Goal: Task Accomplishment & Management: Manage account settings

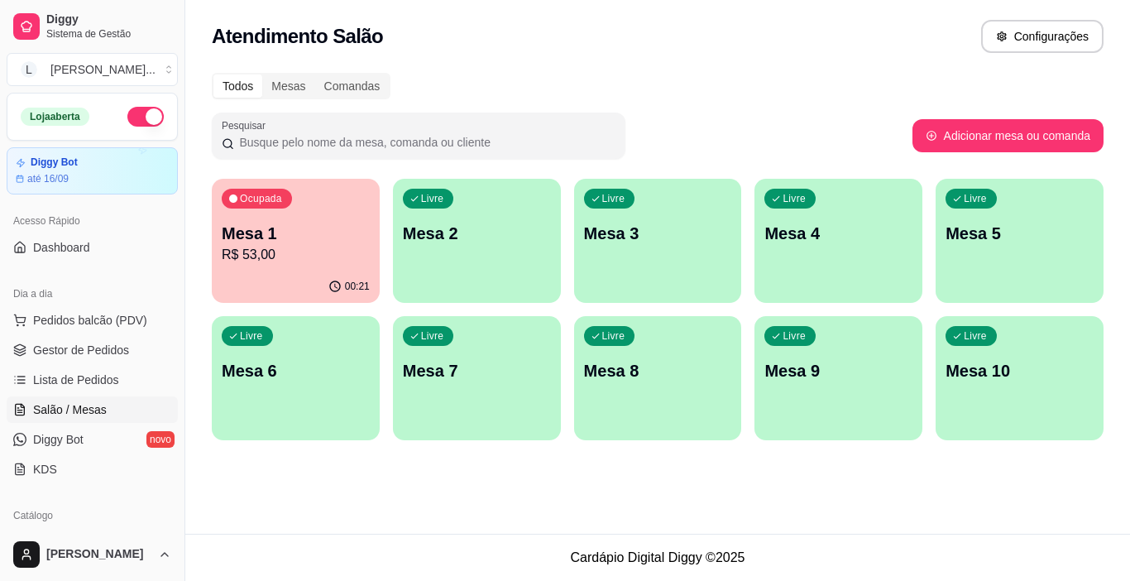
click at [331, 252] on p "R$ 53,00" at bounding box center [296, 255] width 148 height 20
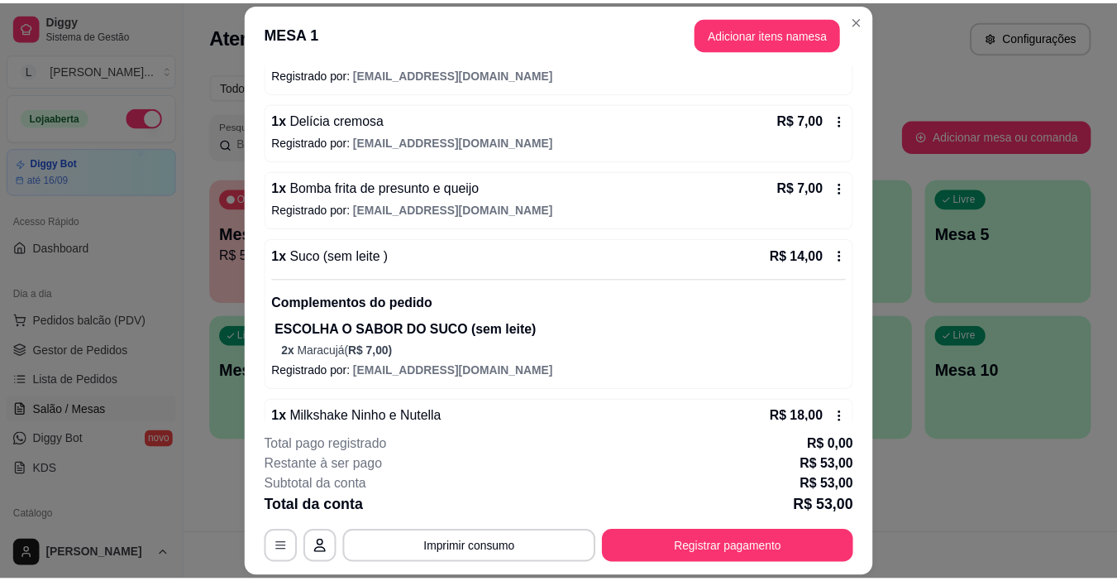
scroll to position [226, 0]
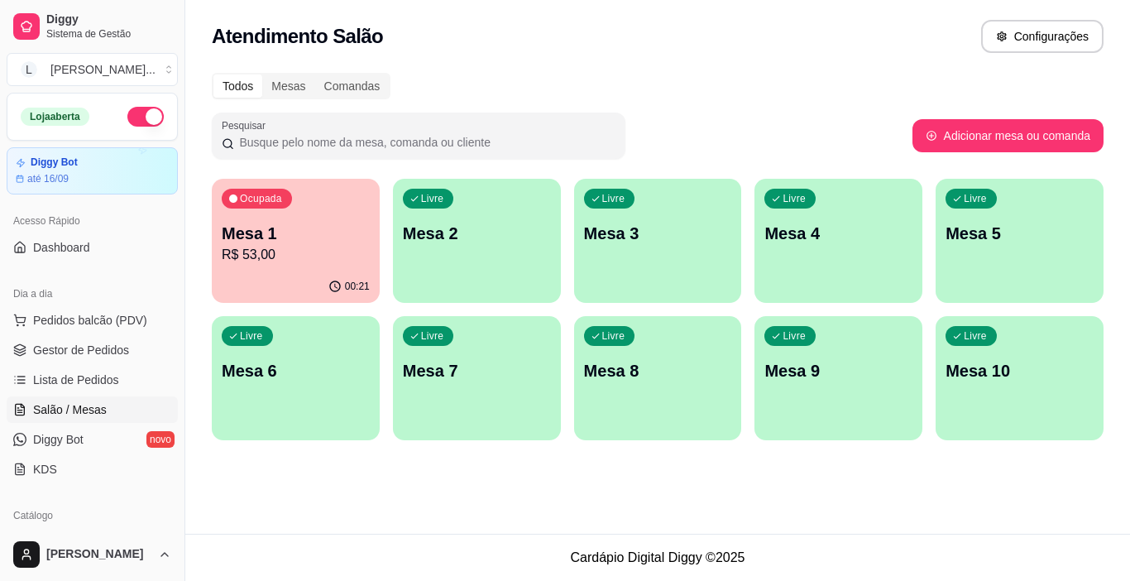
click at [333, 256] on p "R$ 53,00" at bounding box center [296, 255] width 148 height 20
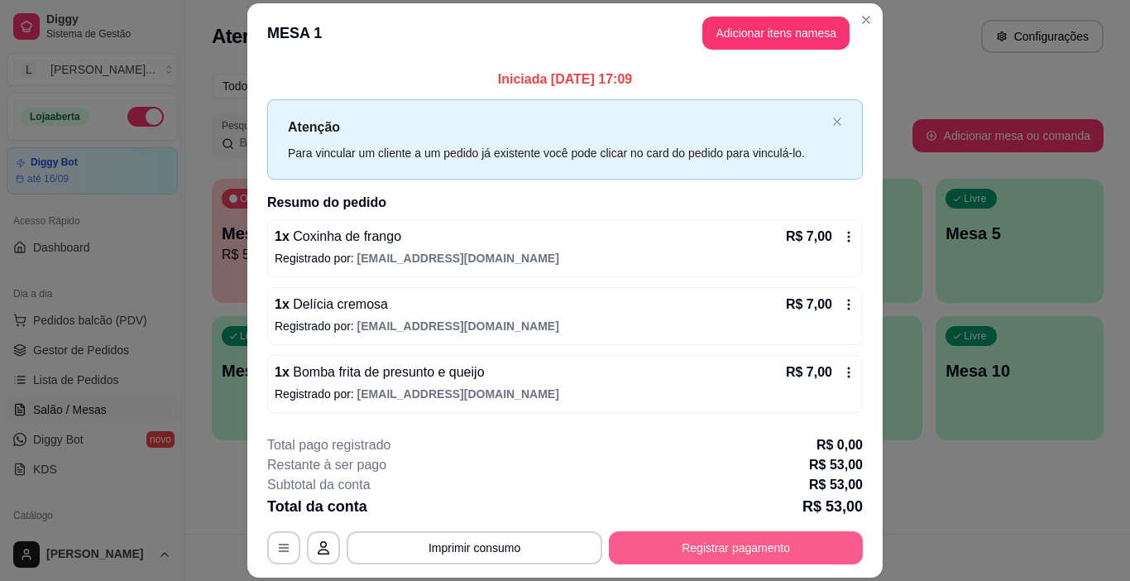
click at [777, 554] on button "Registrar pagamento" at bounding box center [736, 547] width 254 height 33
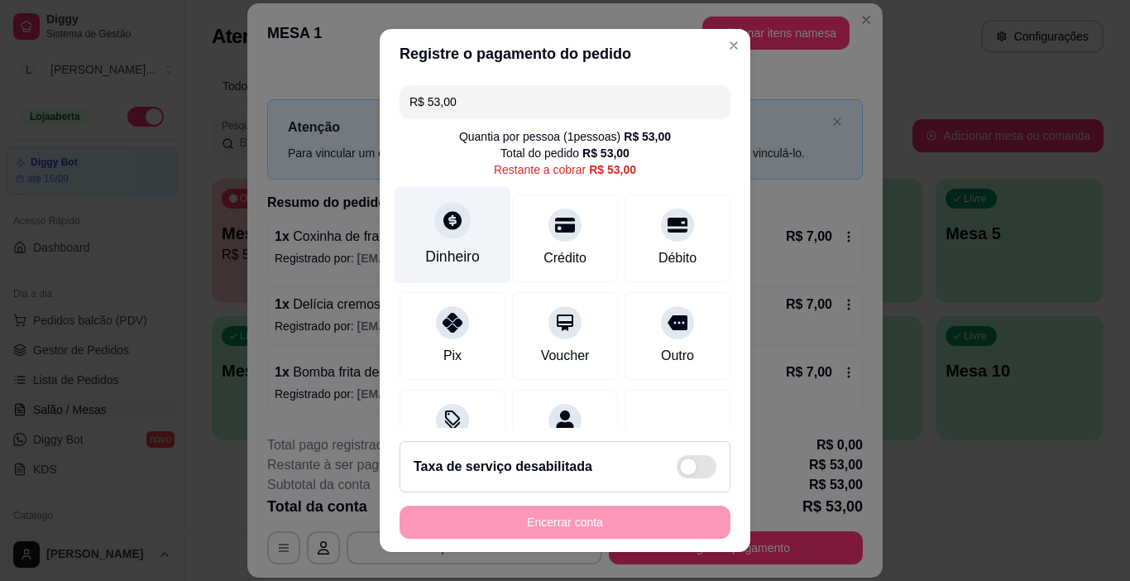
click at [459, 251] on div "Dinheiro" at bounding box center [452, 257] width 55 height 22
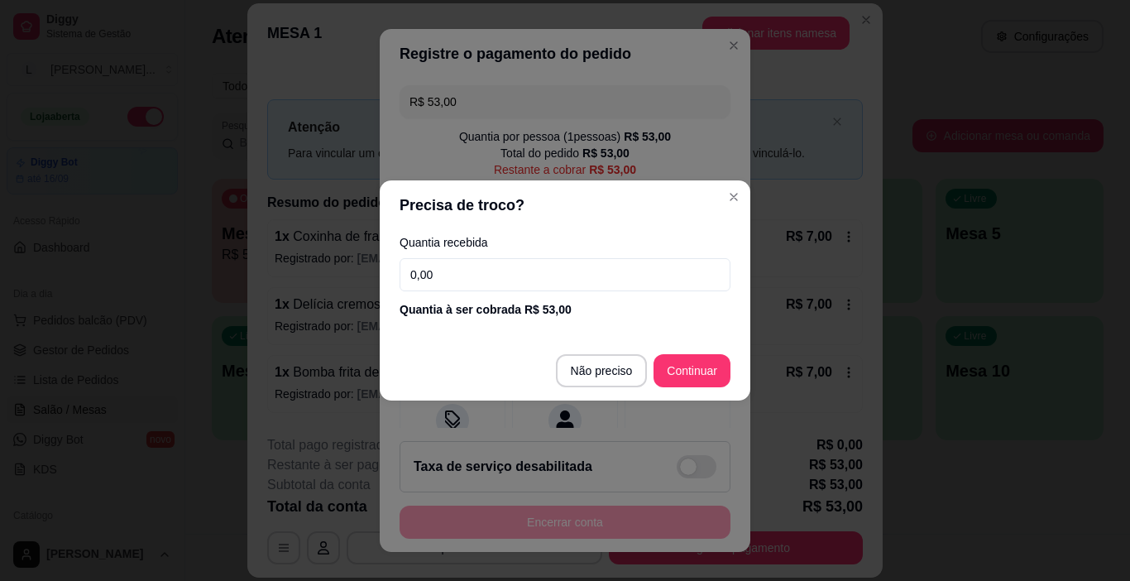
click at [462, 277] on input "0,00" at bounding box center [564, 274] width 331 height 33
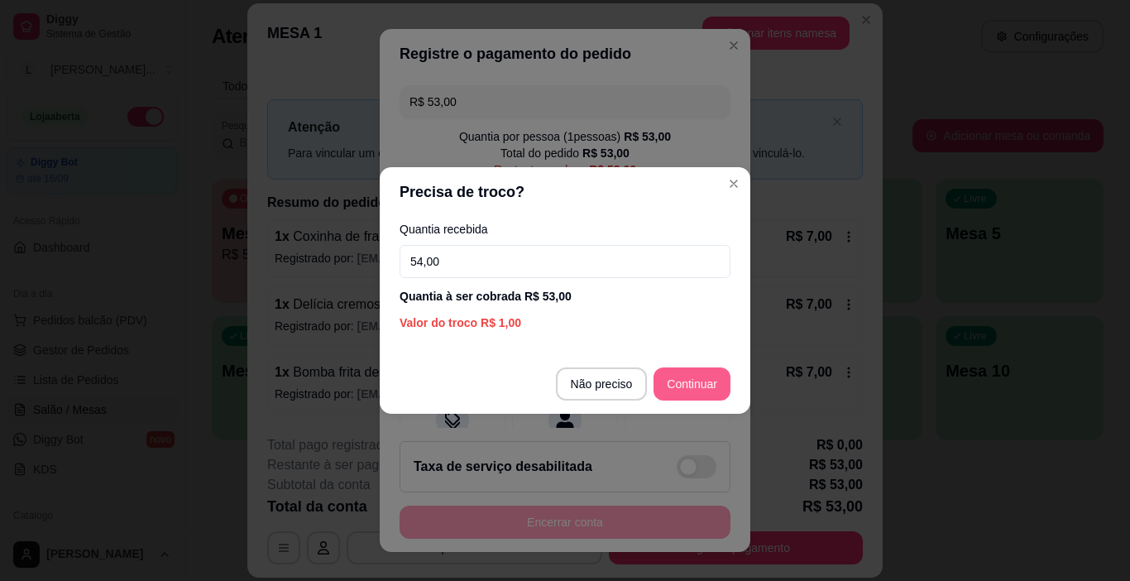
type input "54,00"
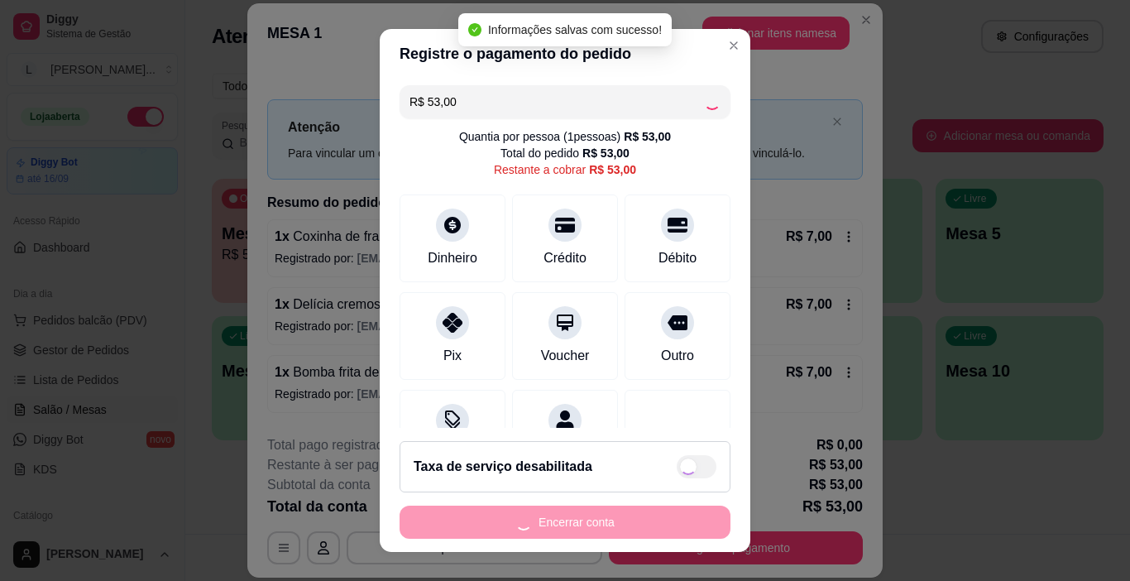
type input "R$ 0,00"
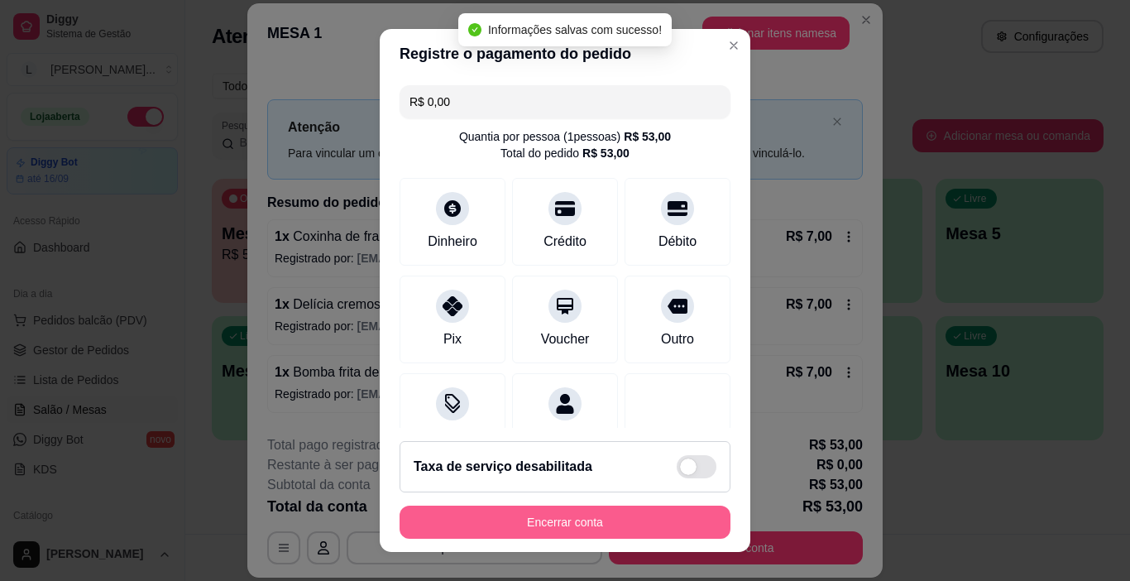
click at [597, 525] on button "Encerrar conta" at bounding box center [564, 521] width 331 height 33
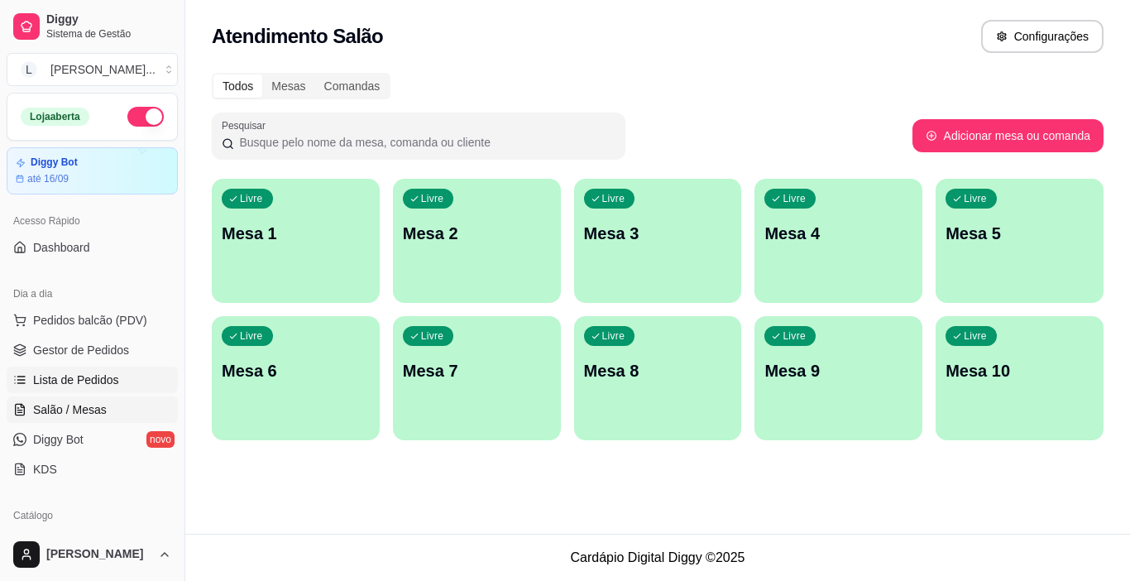
click at [101, 385] on span "Lista de Pedidos" at bounding box center [76, 379] width 86 height 17
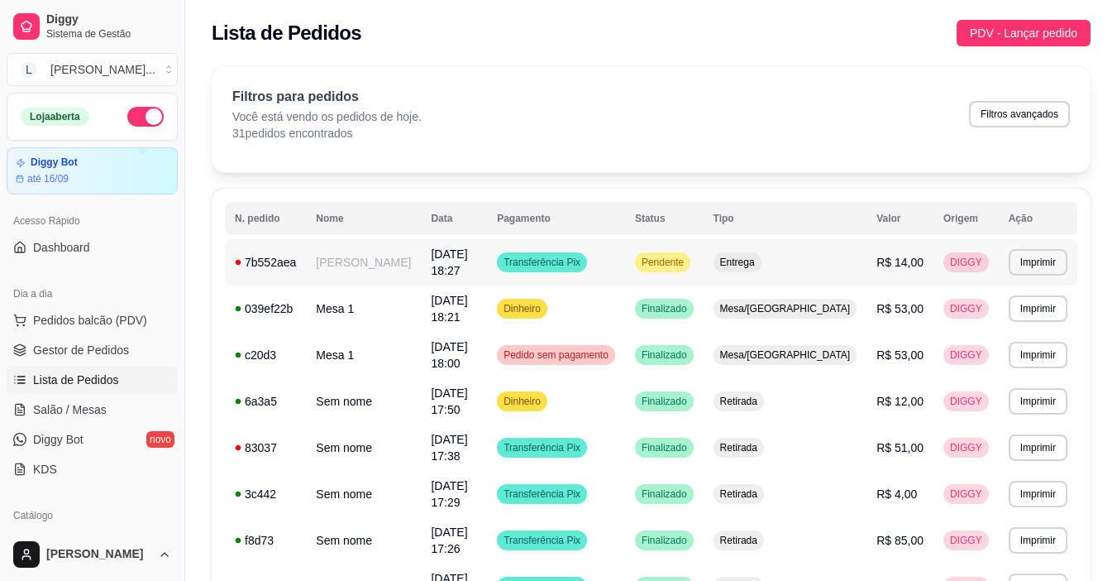
click at [399, 264] on td "[PERSON_NAME]" at bounding box center [363, 262] width 115 height 46
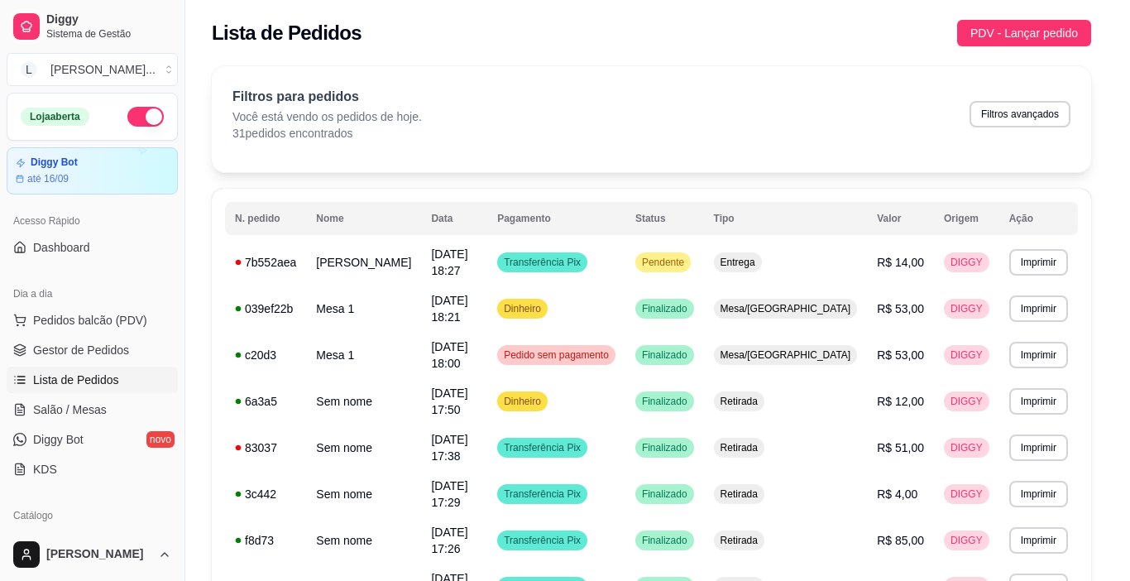
click at [734, 503] on button "Aceitar pedido" at bounding box center [732, 501] width 101 height 33
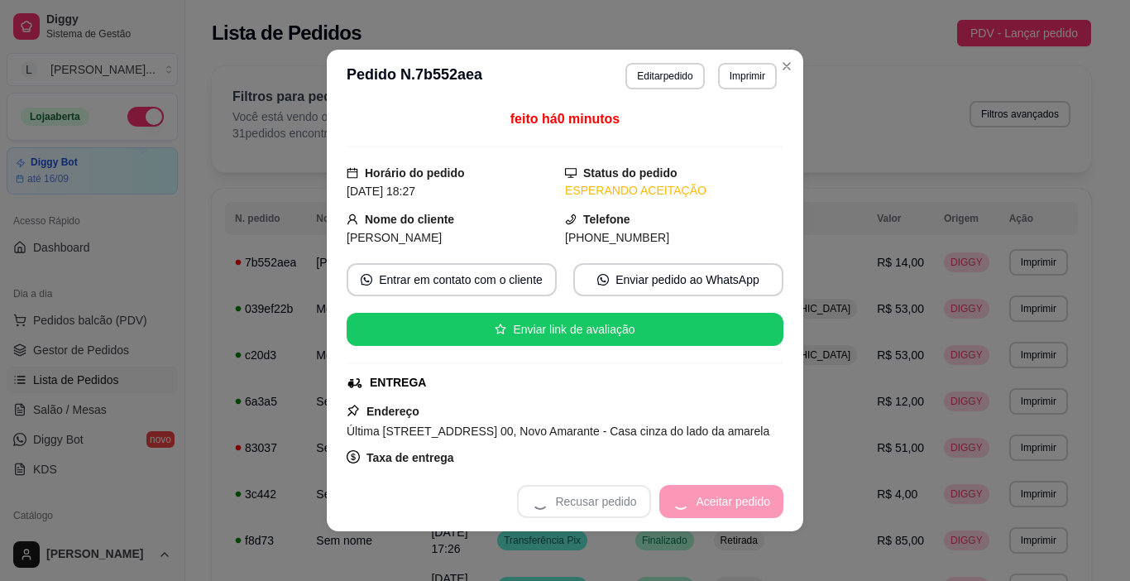
click at [732, 502] on div "Recusar pedido Aceitar pedido" at bounding box center [650, 501] width 266 height 33
click at [725, 504] on button "Aceitar pedido" at bounding box center [732, 501] width 101 height 33
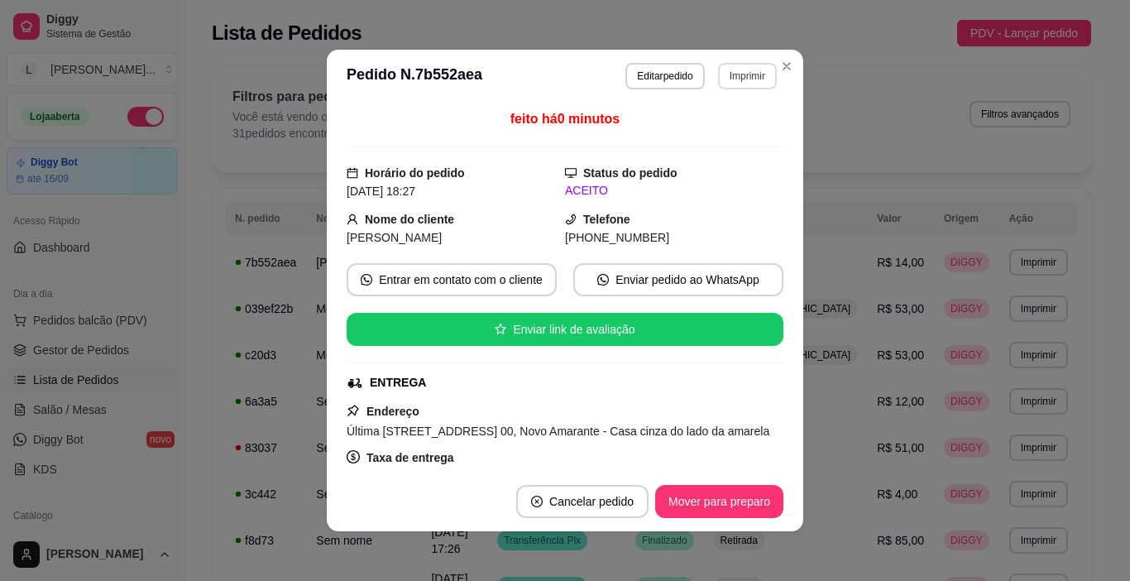
click at [736, 77] on button "Imprimir" at bounding box center [747, 76] width 59 height 26
click at [725, 136] on button "IMPRESSORA" at bounding box center [713, 134] width 120 height 26
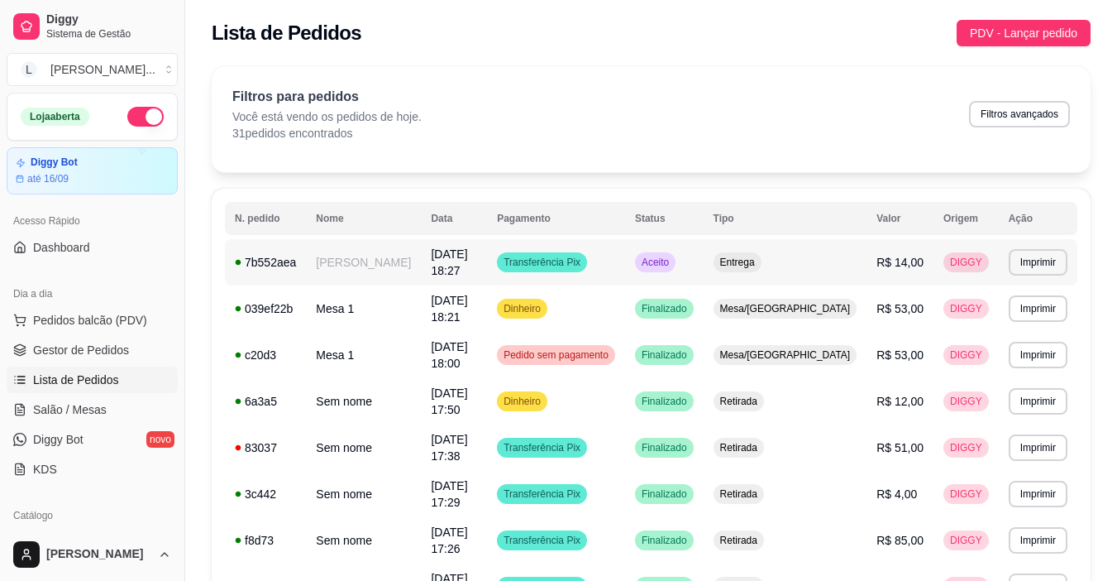
click at [584, 264] on span "Transferência Pix" at bounding box center [542, 262] width 84 height 13
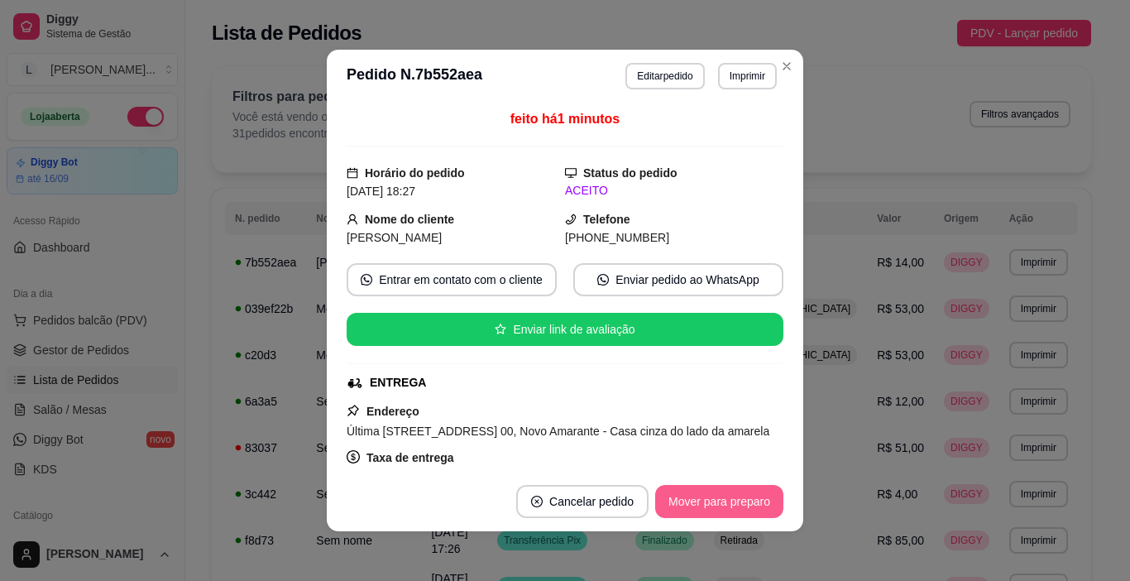
click at [718, 501] on button "Mover para preparo" at bounding box center [719, 501] width 128 height 33
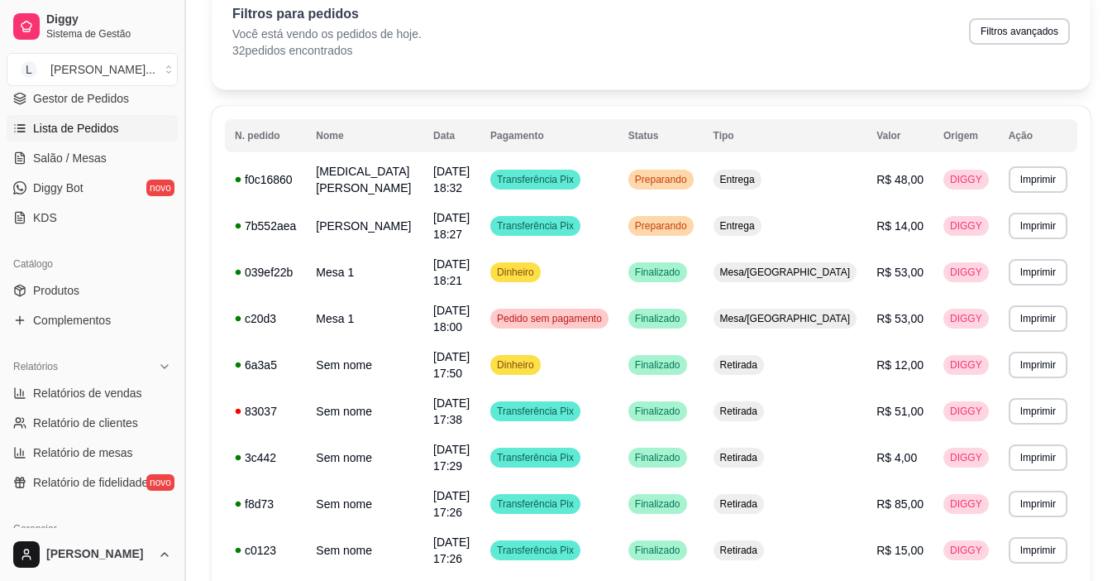
scroll to position [269, 0]
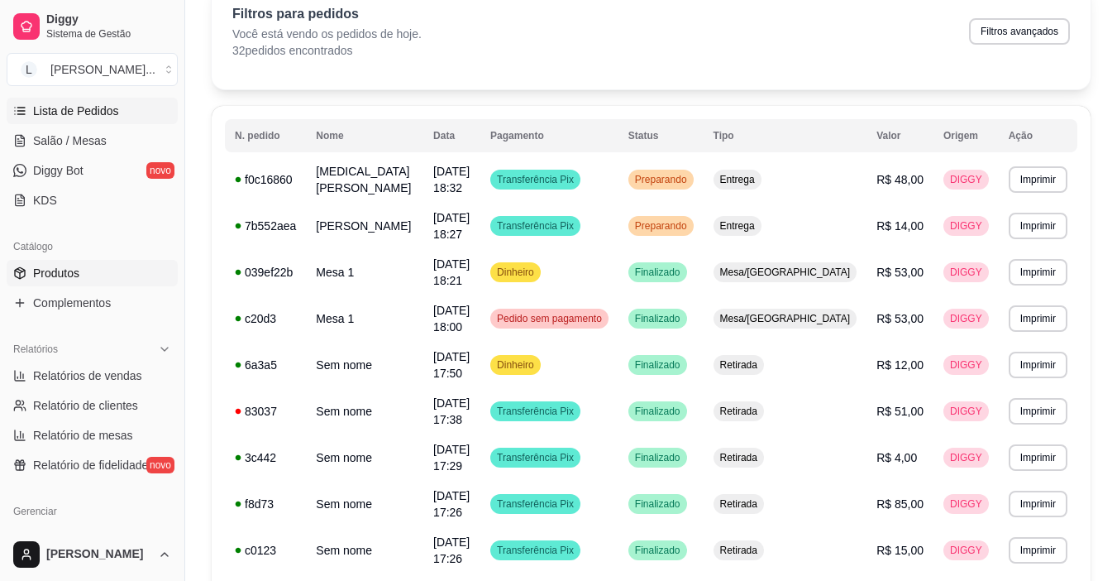
click at [140, 270] on link "Produtos" at bounding box center [92, 273] width 171 height 26
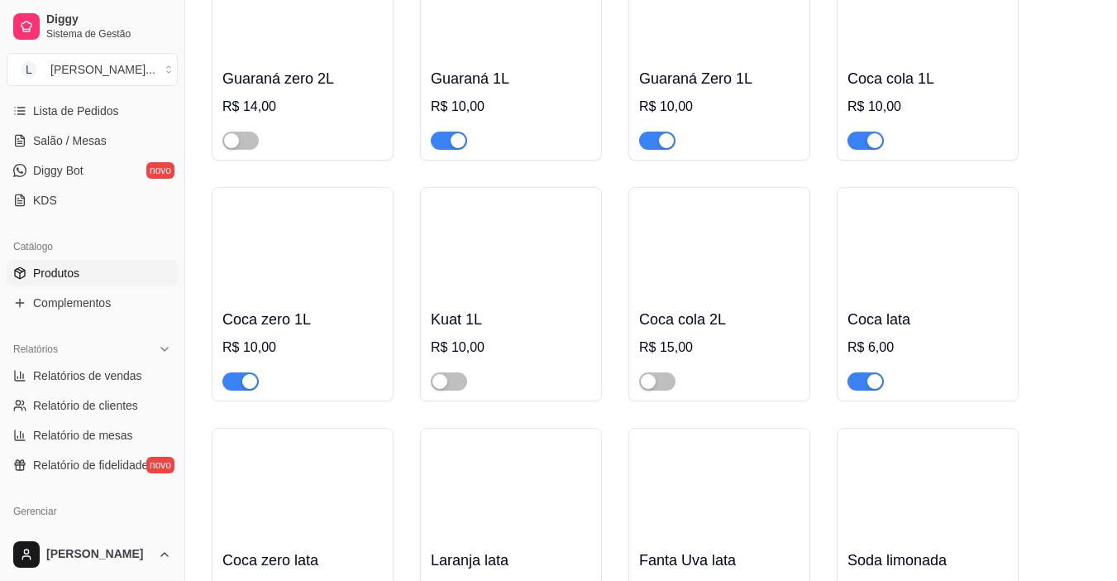
scroll to position [18178, 0]
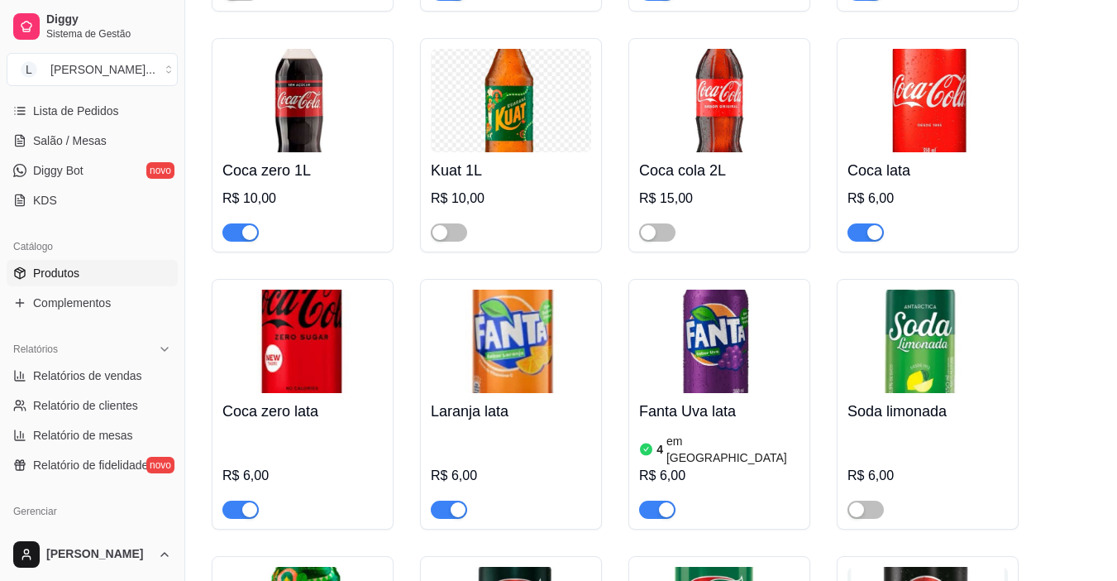
click at [452, 502] on div "button" at bounding box center [458, 509] width 15 height 15
